Goal: Information Seeking & Learning: Learn about a topic

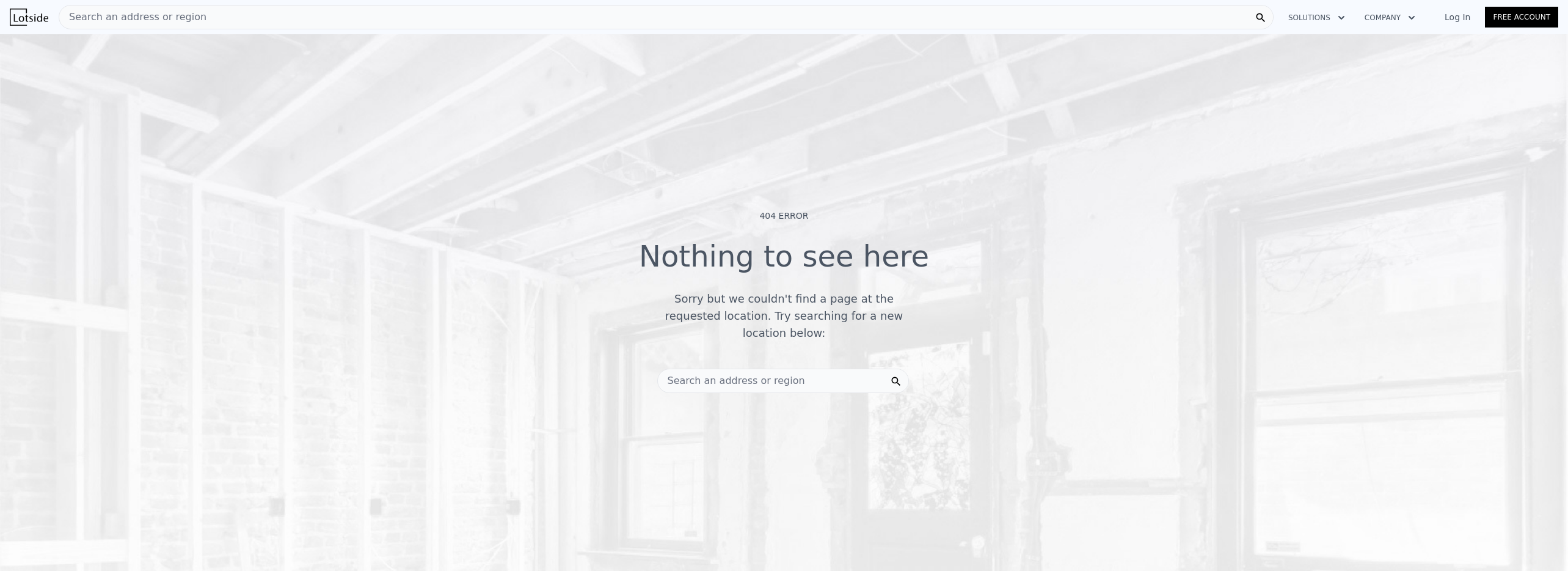
click at [120, 18] on span "Search an address or region" at bounding box center [133, 17] width 148 height 15
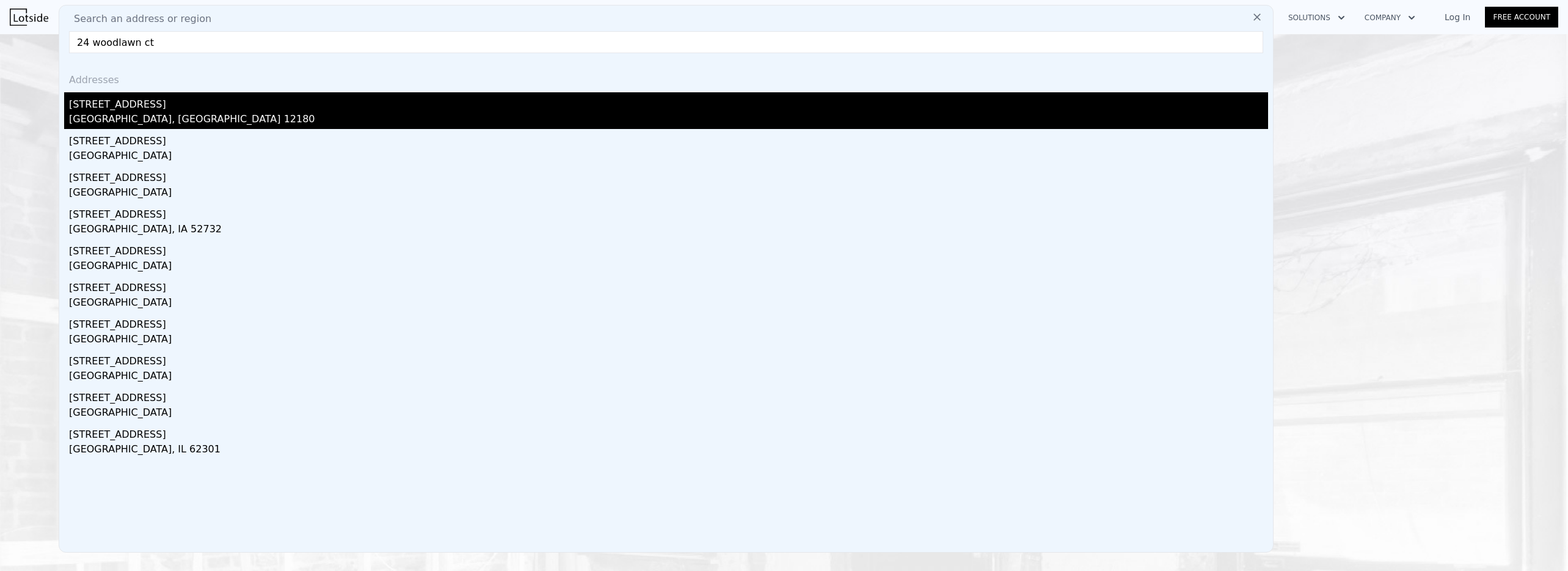
type input "24 woodlawn ct"
click at [105, 104] on div "[STREET_ADDRESS]" at bounding box center [669, 102] width 1200 height 20
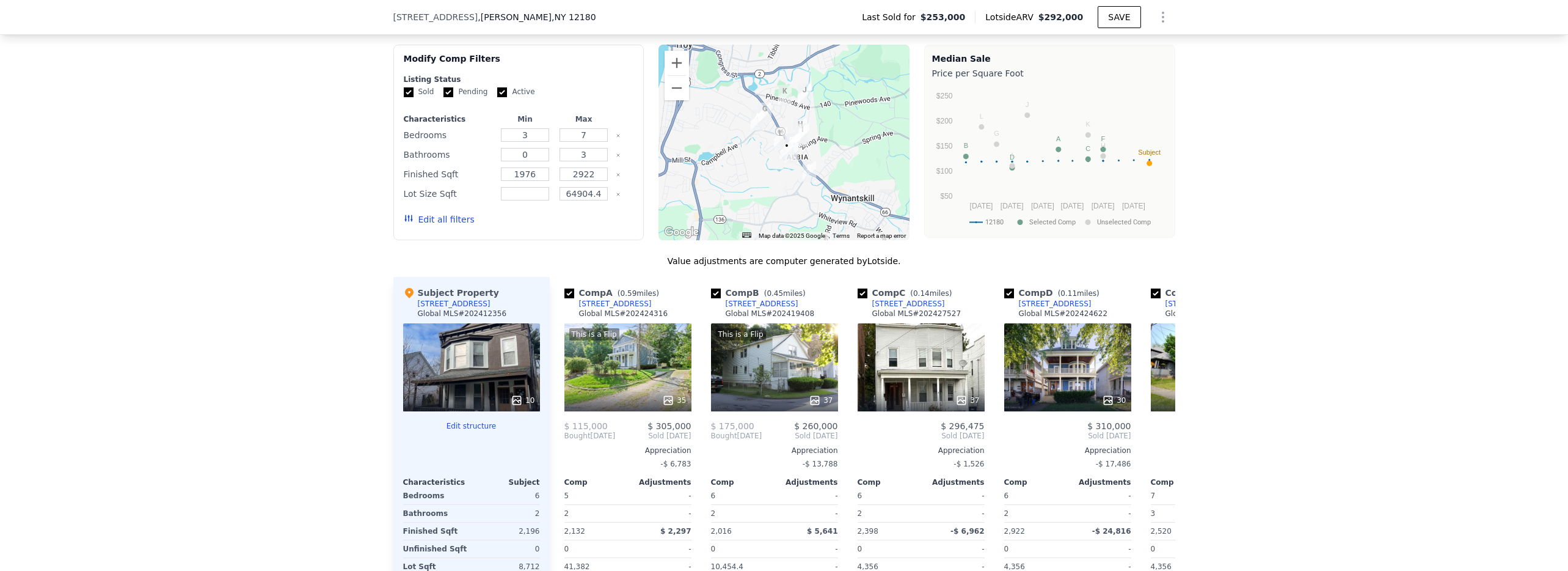
scroll to position [1083, 0]
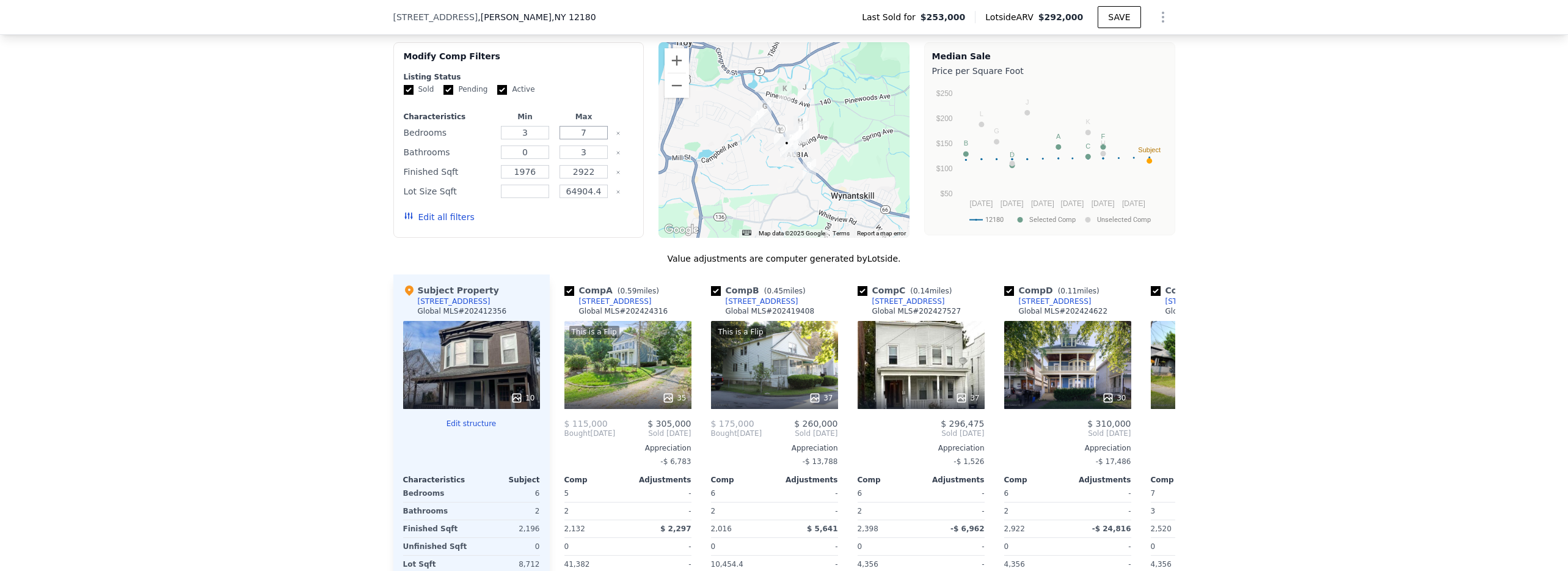
drag, startPoint x: 588, startPoint y: 141, endPoint x: 574, endPoint y: 140, distance: 14.0
click at [574, 140] on input "7" at bounding box center [583, 133] width 48 height 14
type input "3"
click at [598, 226] on button "Update Search" at bounding box center [587, 217] width 92 height 18
click at [582, 198] on input "64904.4" at bounding box center [583, 192] width 48 height 14
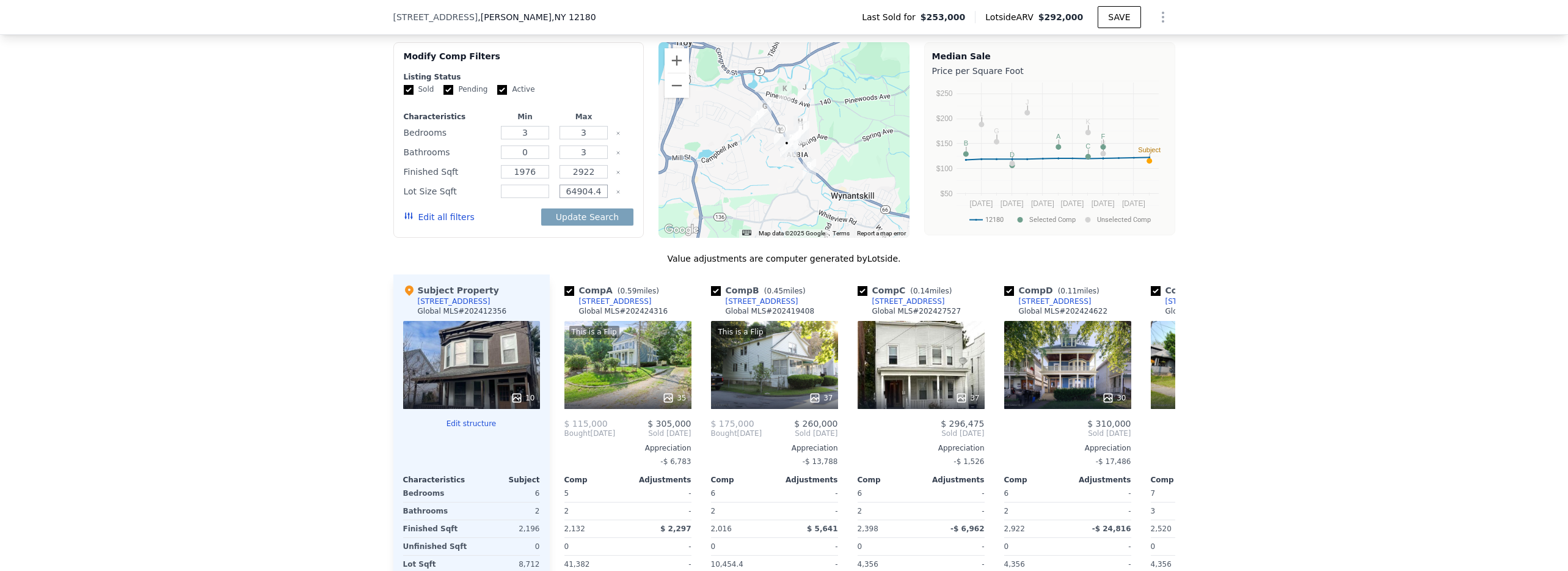
click at [582, 198] on input "64904.4" at bounding box center [583, 192] width 48 height 14
click at [592, 223] on button "Update Search" at bounding box center [587, 217] width 92 height 18
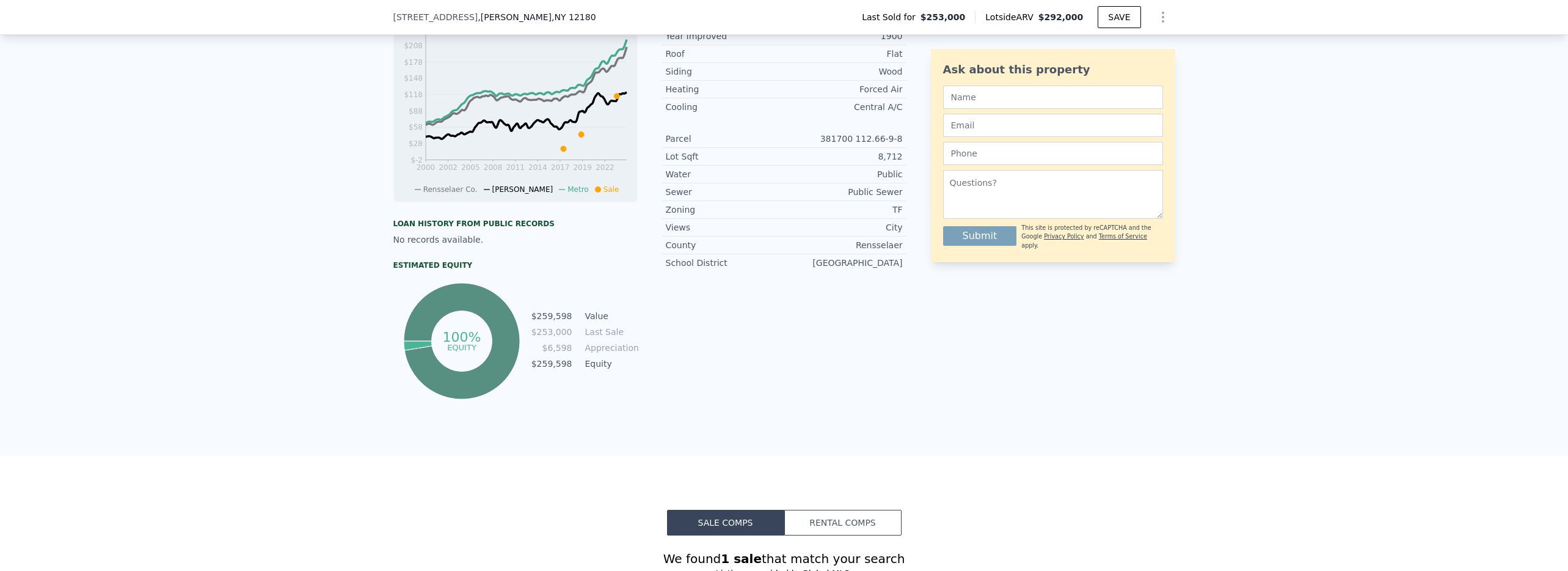
scroll to position [0, 0]
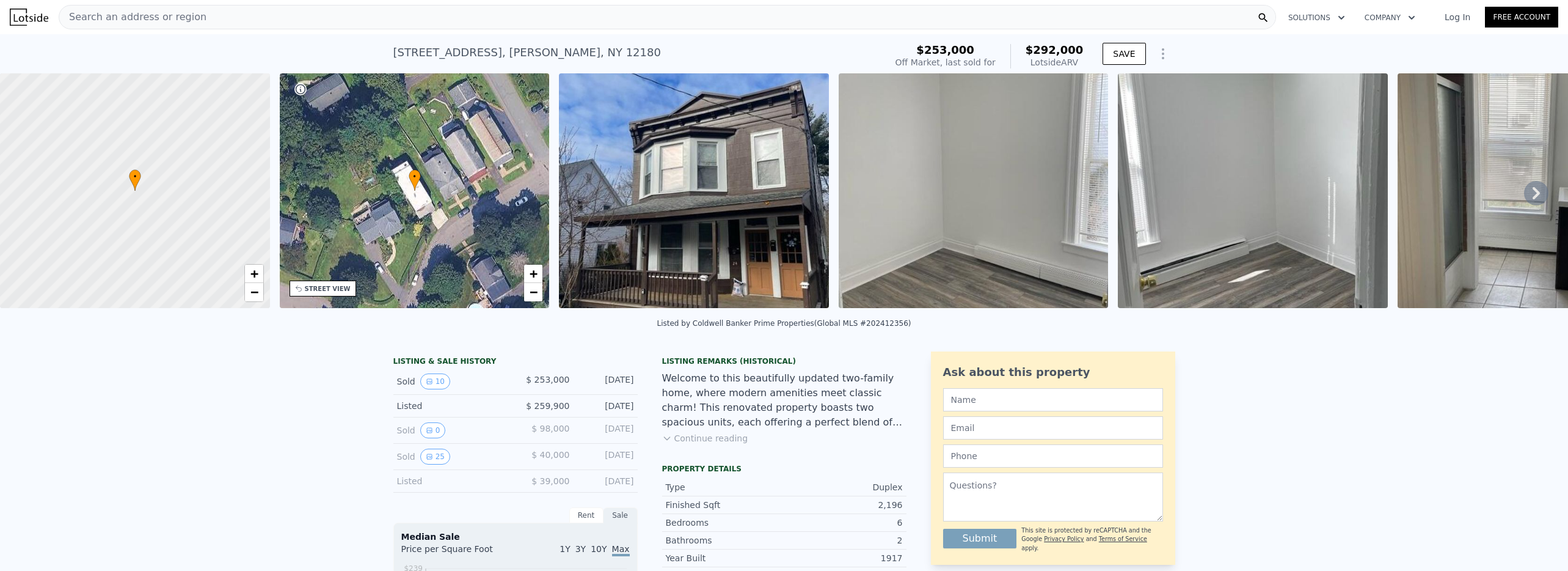
click at [177, 21] on span "Search an address or region" at bounding box center [133, 17] width 148 height 15
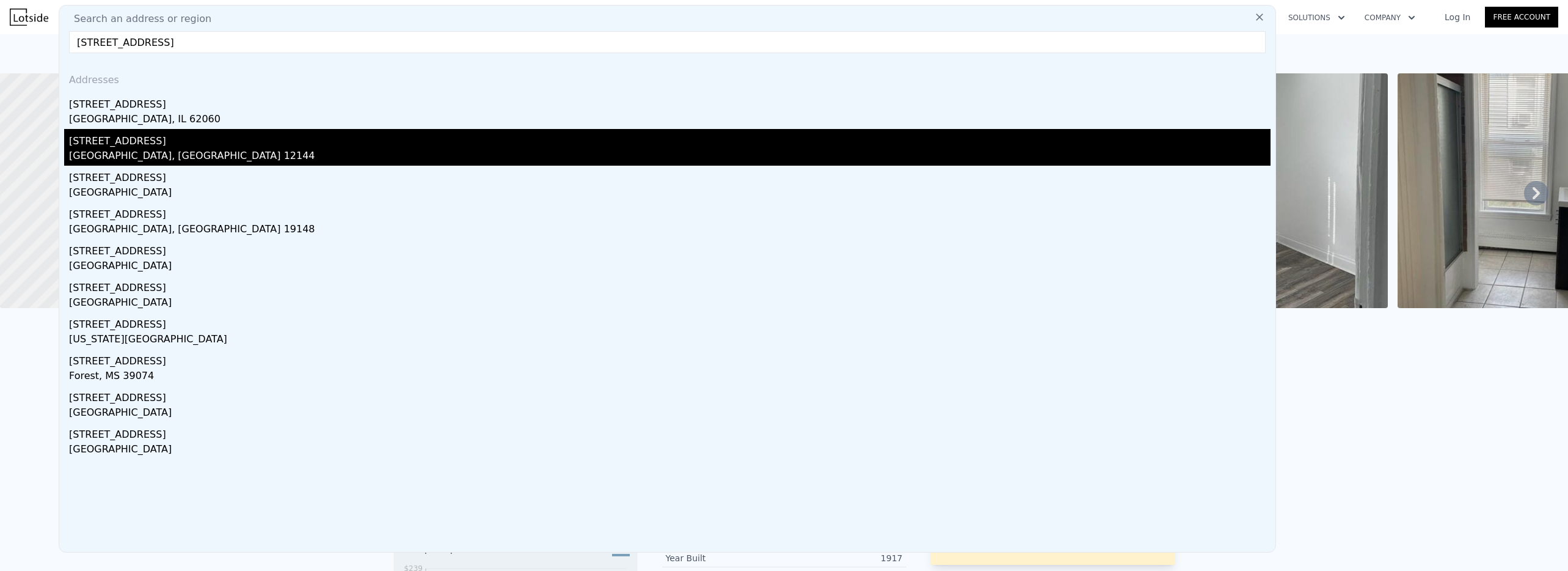
type input "[STREET_ADDRESS]"
click at [125, 154] on div "[GEOGRAPHIC_DATA], [GEOGRAPHIC_DATA] 12144" at bounding box center [670, 157] width 1202 height 18
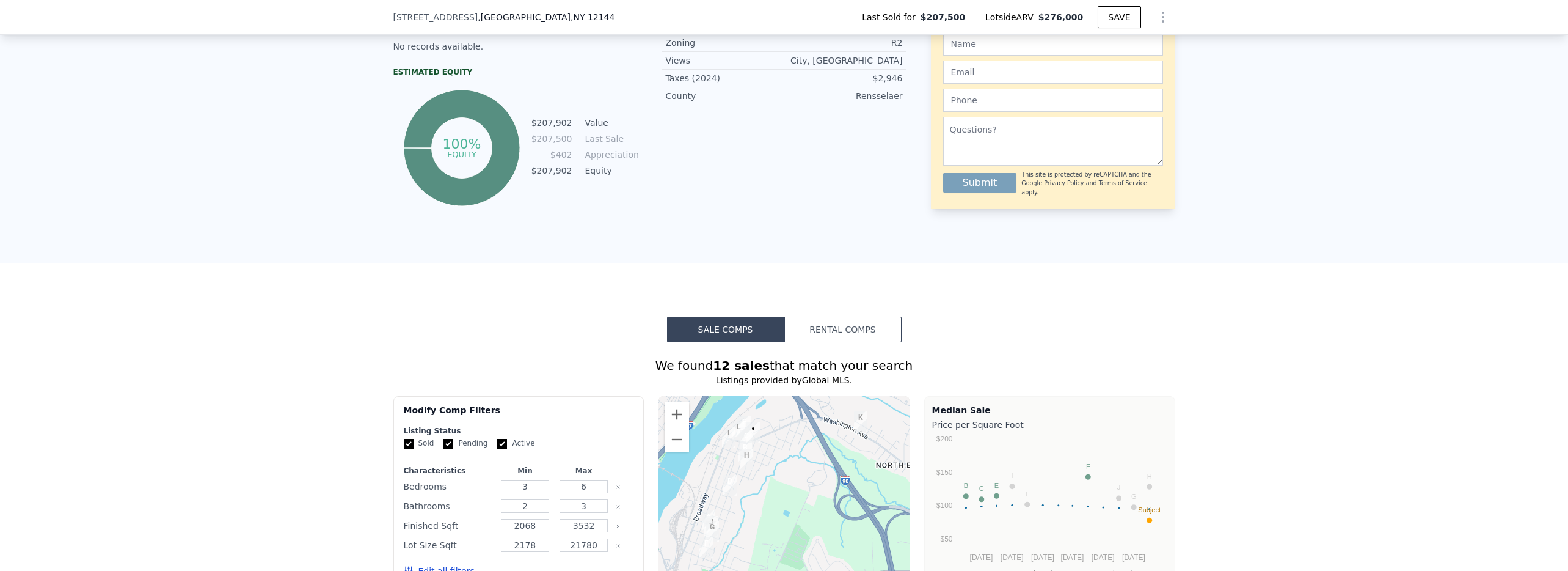
scroll to position [866, 0]
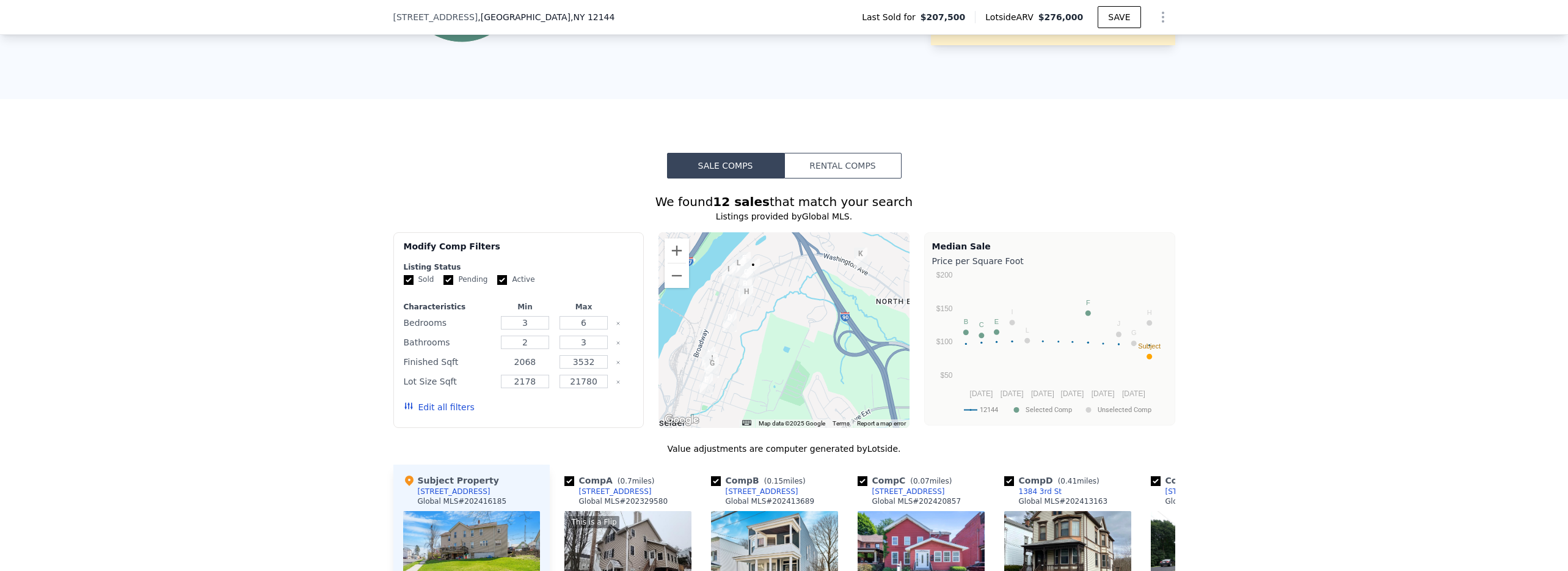
drag, startPoint x: 537, startPoint y: 373, endPoint x: 510, endPoint y: 373, distance: 27.0
click at [510, 369] on input "2068" at bounding box center [525, 362] width 48 height 14
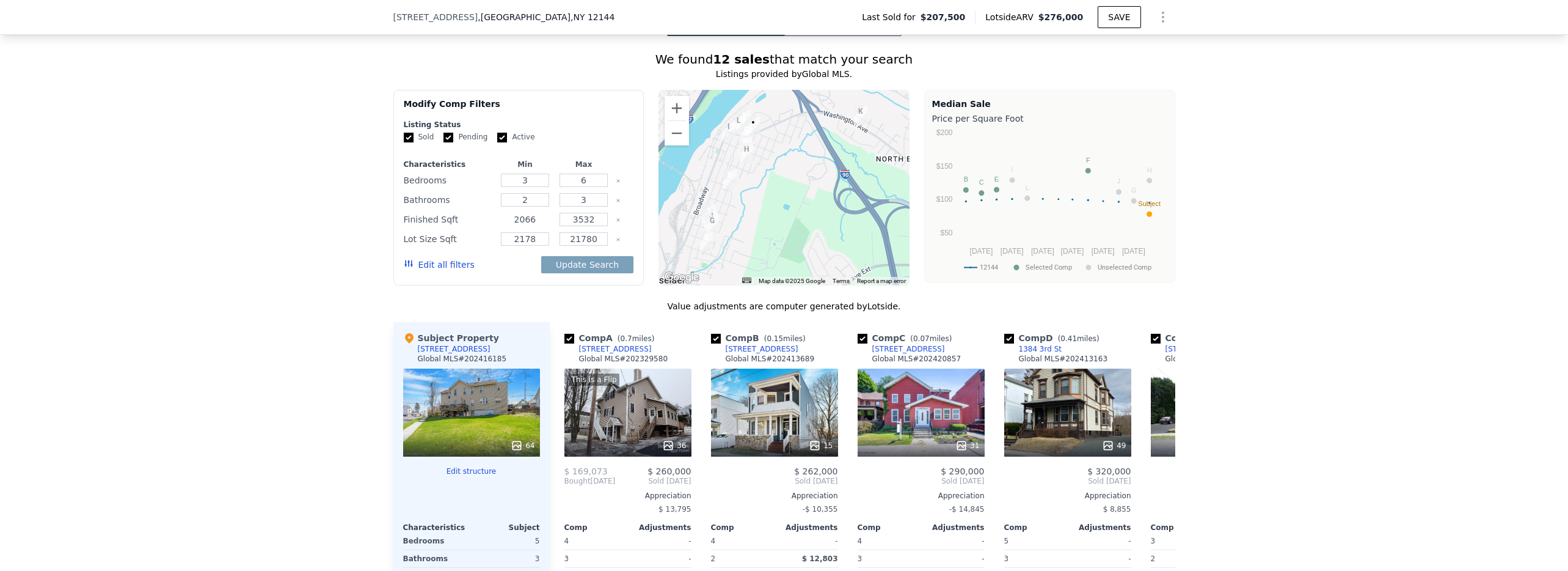
scroll to position [959, 0]
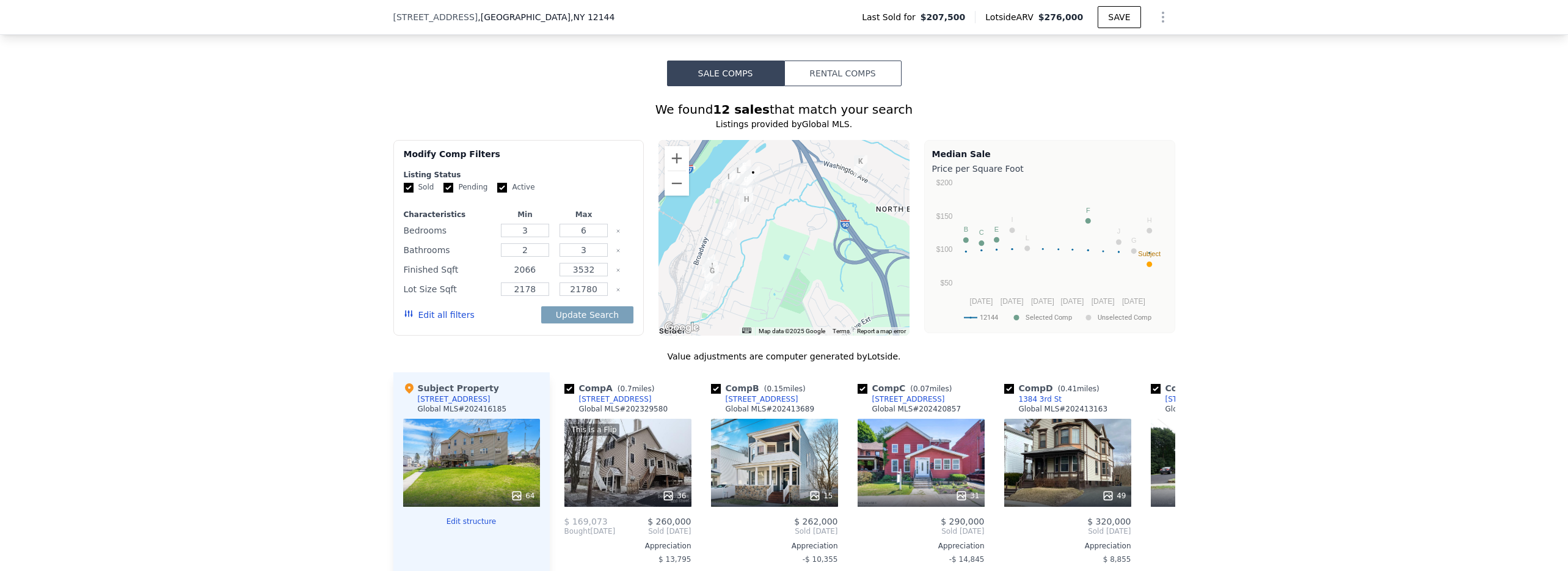
drag, startPoint x: 531, startPoint y: 280, endPoint x: 508, endPoint y: 272, distance: 24.4
click at [508, 272] on input "2066" at bounding box center [525, 270] width 48 height 14
type input "250"
click at [572, 277] on input "3532" at bounding box center [583, 270] width 48 height 14
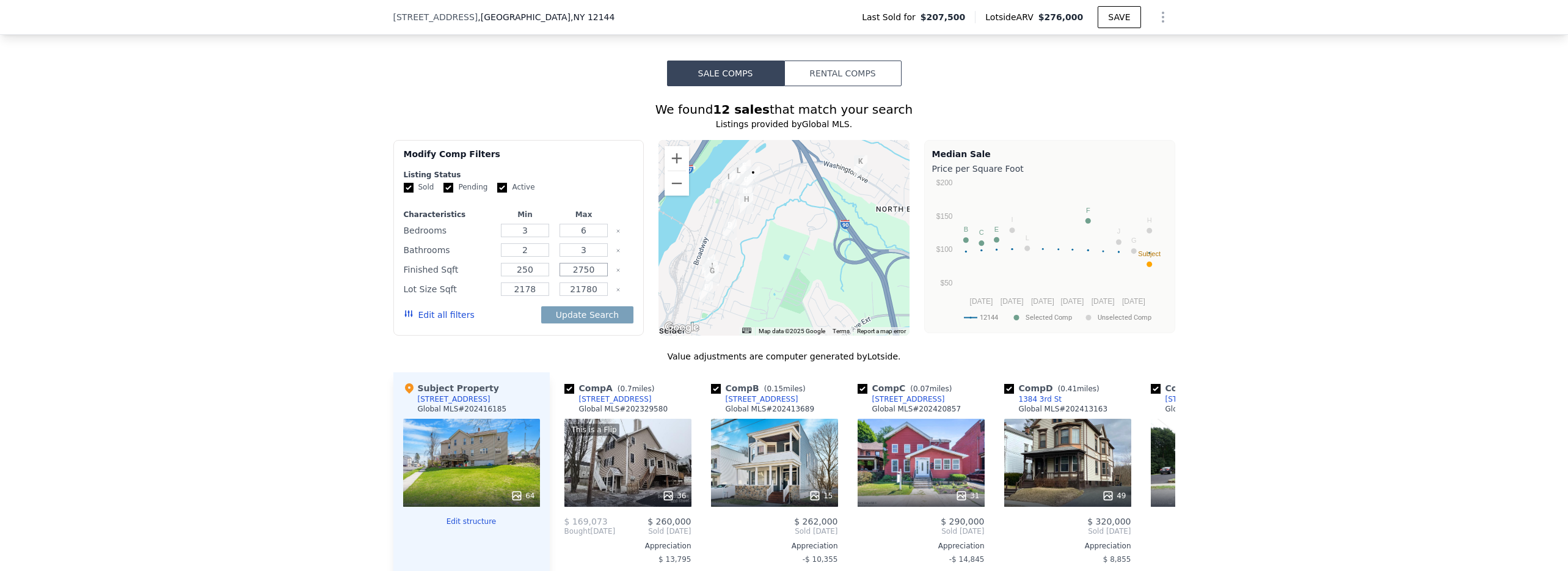
type input "2750"
click at [529, 296] on input "2178" at bounding box center [525, 289] width 48 height 14
click at [584, 293] on input "21780" at bounding box center [583, 289] width 48 height 14
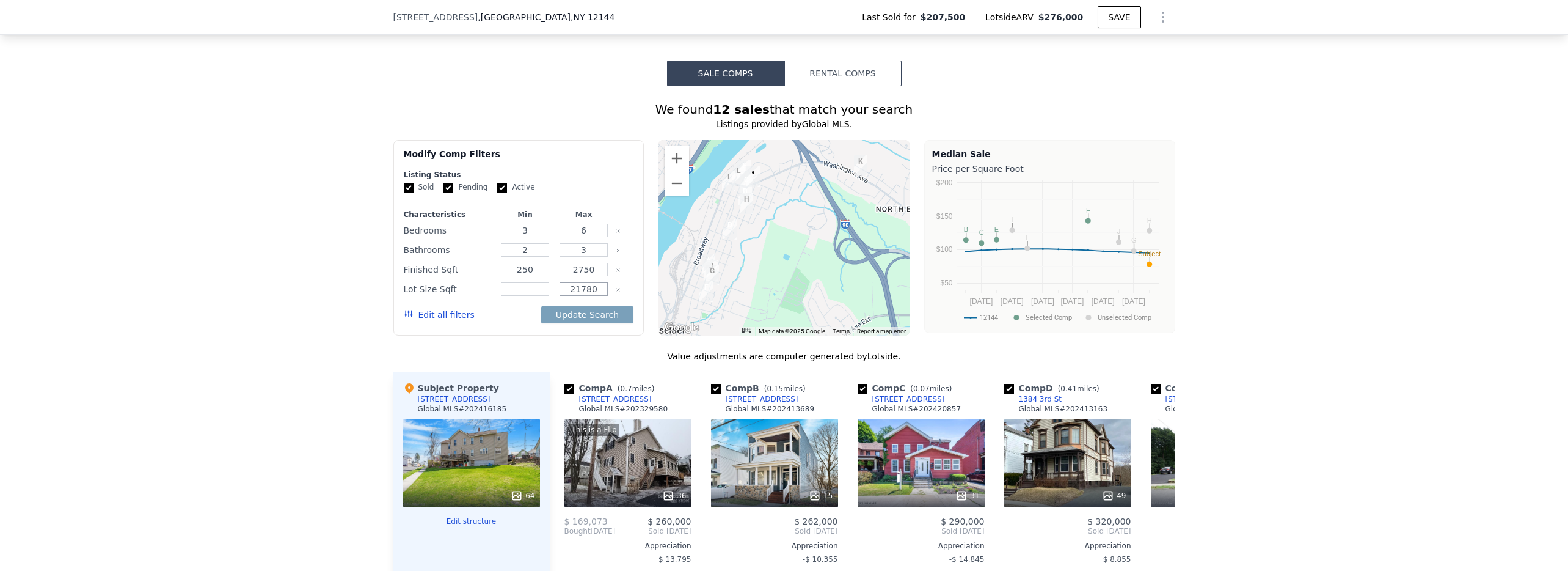
click at [584, 293] on input "21780" at bounding box center [583, 289] width 48 height 14
click at [587, 323] on button "Update Search" at bounding box center [587, 315] width 92 height 18
checkbox input "false"
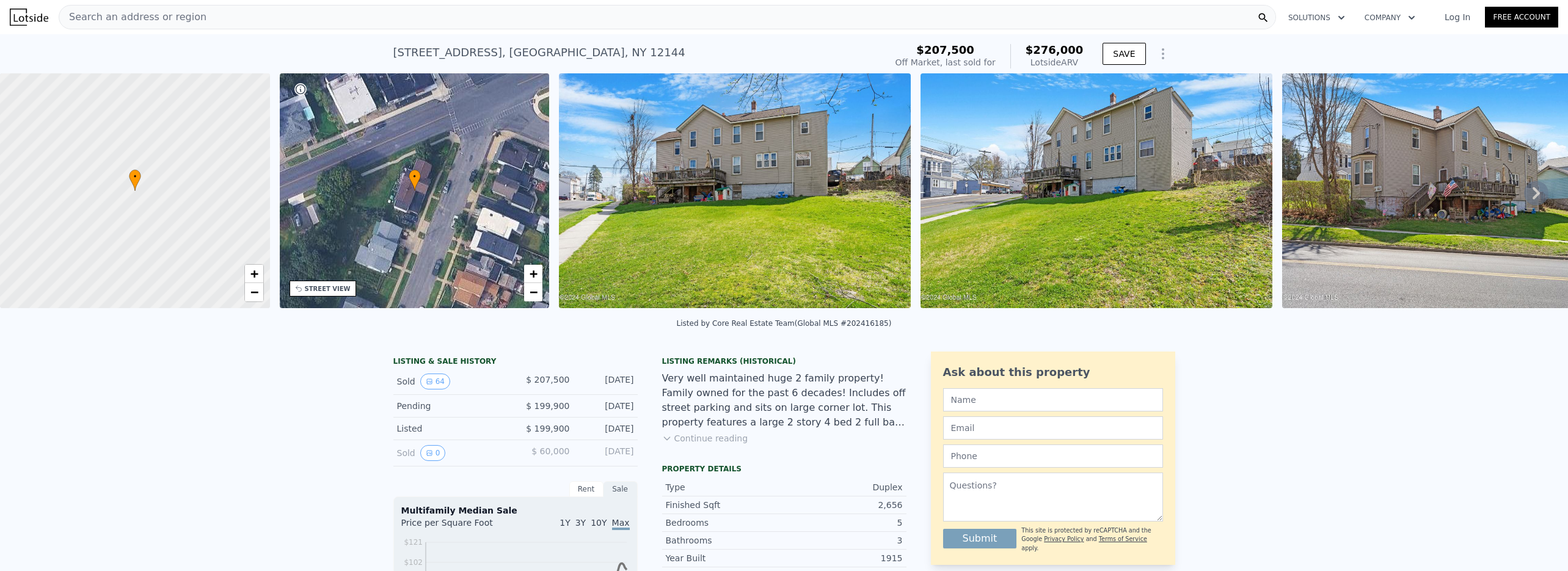
scroll to position [0, 5]
